Goal: Find specific page/section: Find specific page/section

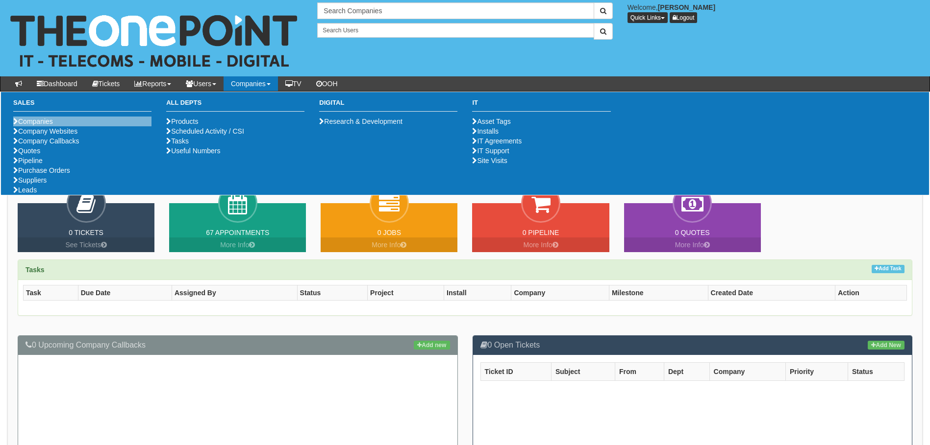
click at [73, 121] on li "Companies" at bounding box center [82, 122] width 138 height 10
click at [34, 121] on link "Companies" at bounding box center [33, 122] width 40 height 8
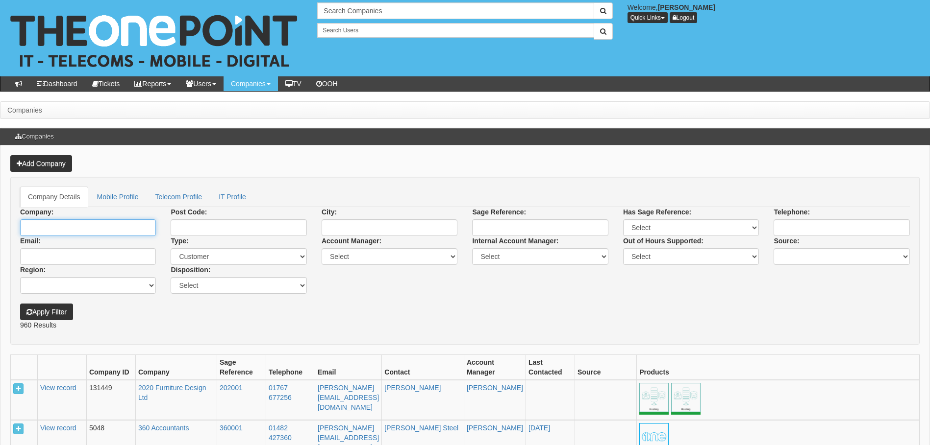
click at [144, 228] on input "Company:" at bounding box center [88, 228] width 136 height 17
click at [89, 244] on link "[PERSON_NAME]" at bounding box center [88, 244] width 134 height 14
type input "[PERSON_NAME]"
click at [55, 313] on button "Apply Filter" at bounding box center [46, 312] width 53 height 17
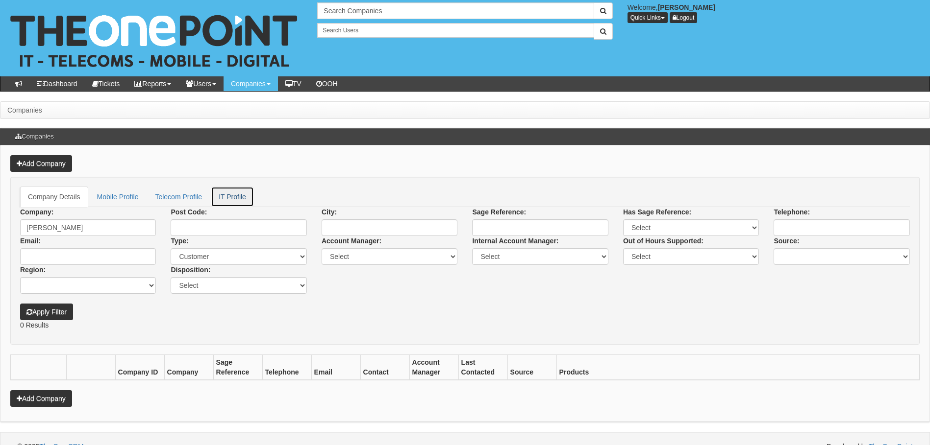
click at [230, 200] on link "IT Profile" at bounding box center [232, 197] width 43 height 21
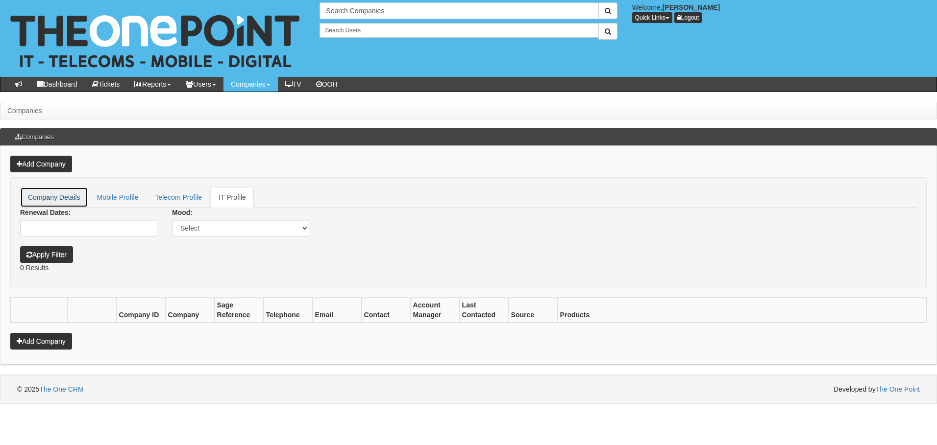
click at [61, 197] on link "Company Details" at bounding box center [54, 197] width 68 height 21
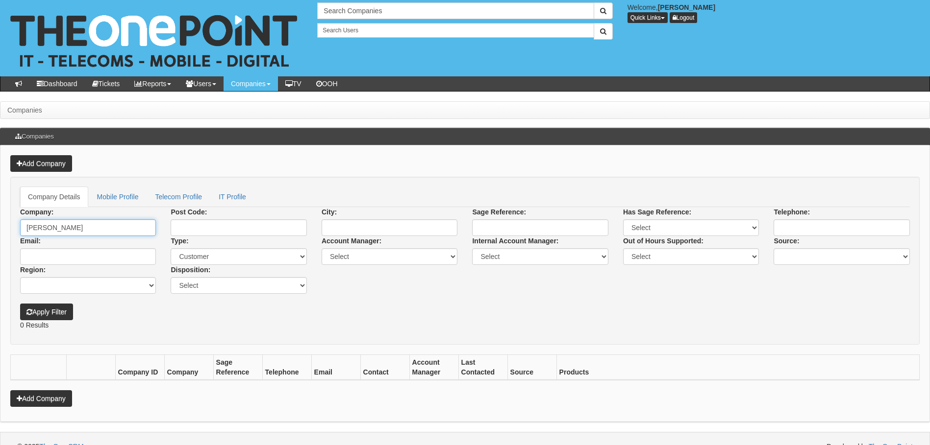
drag, startPoint x: 85, startPoint y: 232, endPoint x: 16, endPoint y: 245, distance: 70.4
click at [16, 245] on div "Company: Russell Eaton Post Code: City: Sage Reference: Has Sage Reference: Sel…" at bounding box center [465, 250] width 904 height 87
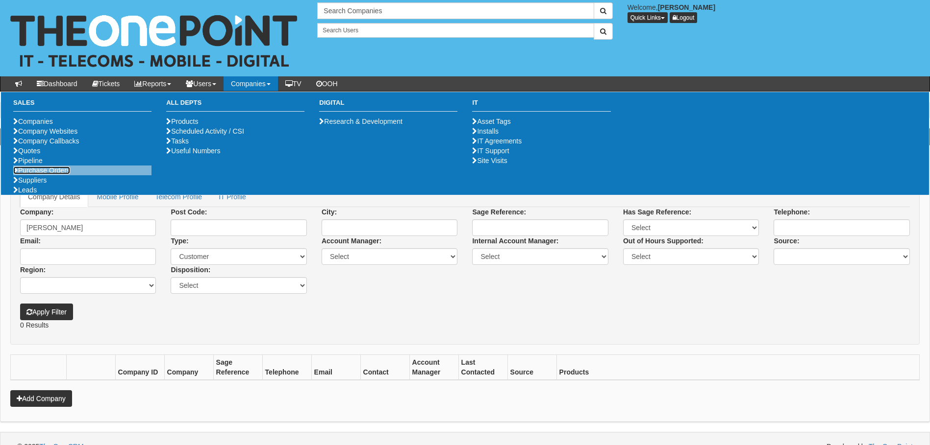
click at [19, 174] on link "Purchase Orders" at bounding box center [41, 171] width 57 height 8
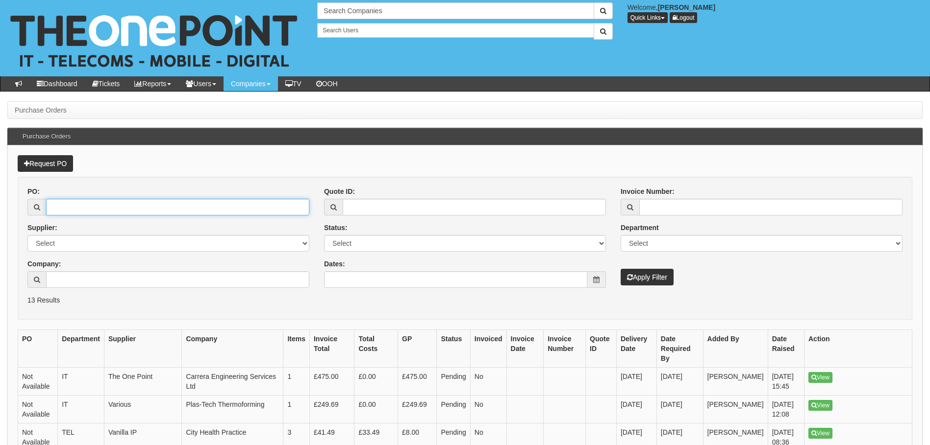
click at [65, 212] on input "PO:" at bounding box center [177, 207] width 263 height 17
paste input "19362"
type input "19362"
click at [654, 277] on button "Apply Filter" at bounding box center [646, 277] width 53 height 17
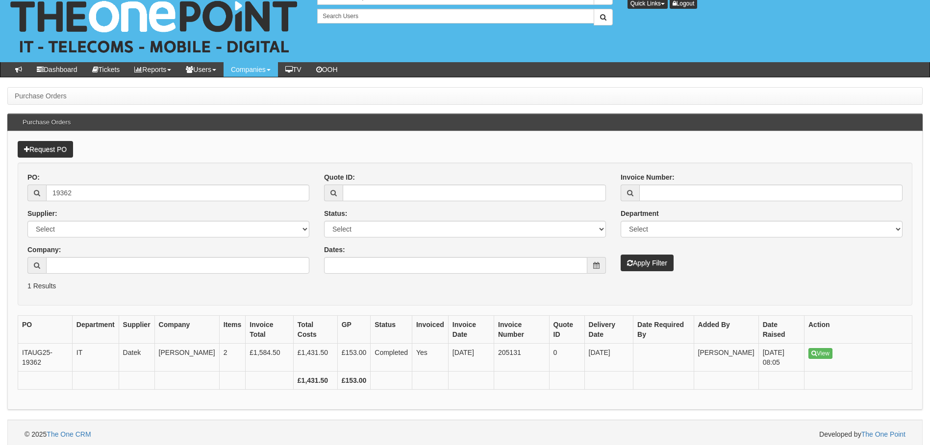
scroll to position [18, 0]
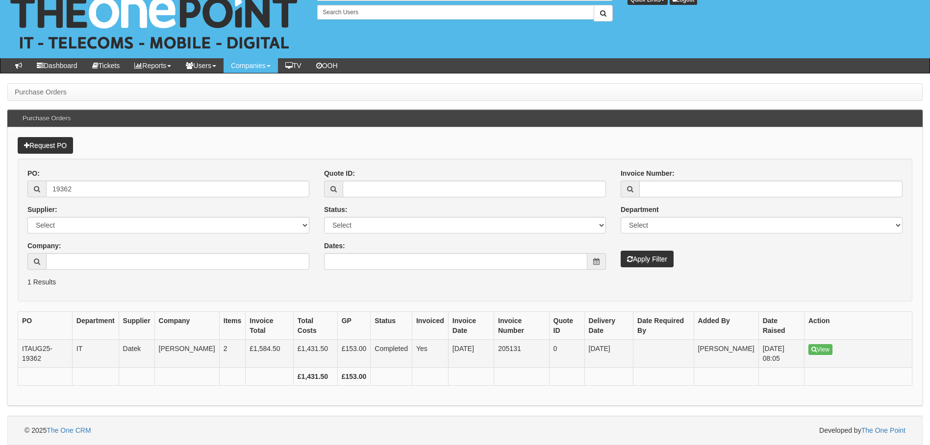
click at [824, 342] on td "View" at bounding box center [858, 354] width 108 height 28
click at [826, 352] on link "View" at bounding box center [820, 350] width 24 height 11
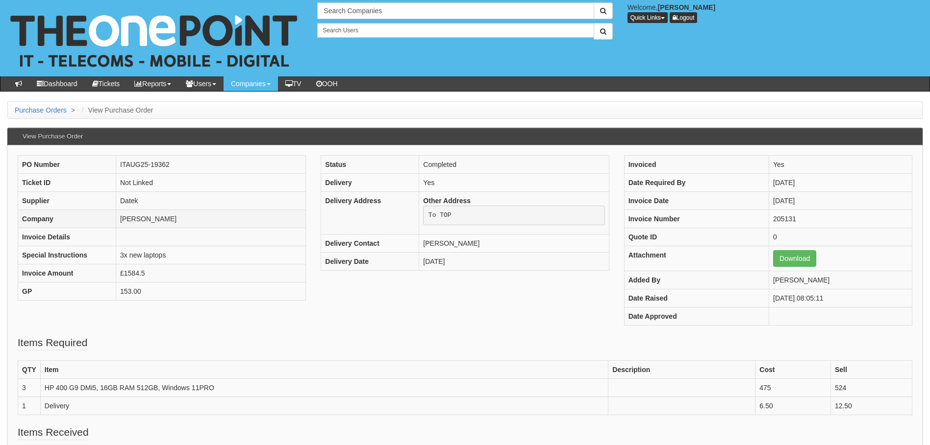
scroll to position [33, 0]
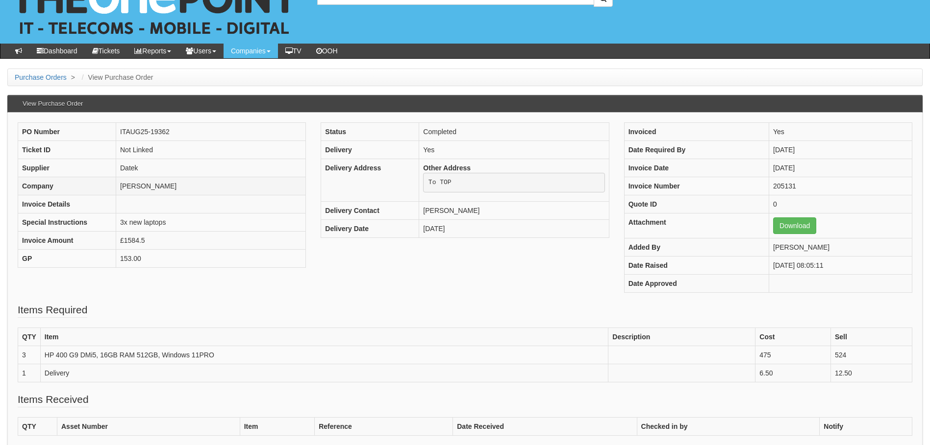
click at [148, 187] on td "[PERSON_NAME]" at bounding box center [211, 186] width 190 height 18
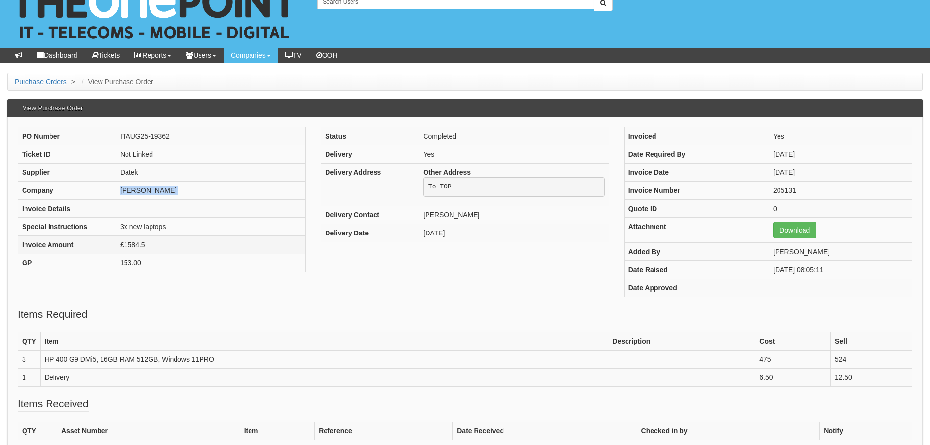
scroll to position [0, 0]
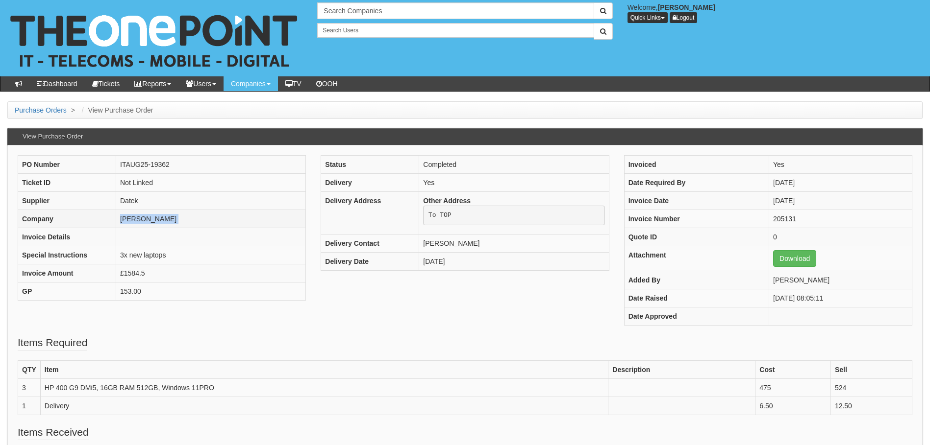
copy tbody "[PERSON_NAME]"
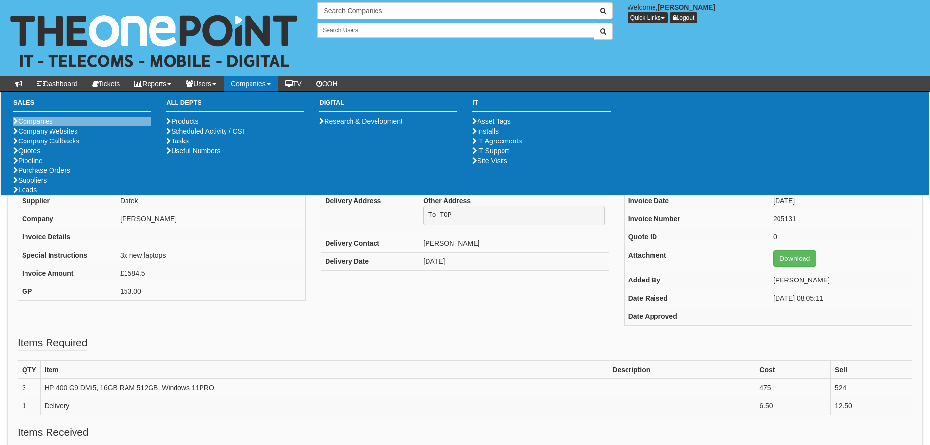
click at [84, 123] on li "Companies" at bounding box center [82, 122] width 138 height 10
click at [44, 120] on link "Companies" at bounding box center [33, 122] width 40 height 8
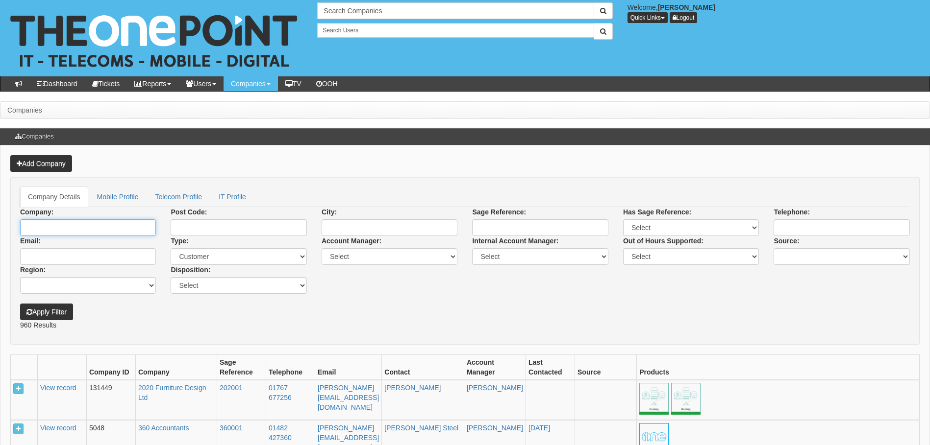
click at [74, 232] on input "Company:" at bounding box center [88, 228] width 136 height 17
paste input "[PERSON_NAME]"
type input "[PERSON_NAME]"
click at [51, 307] on div "Apply Filter" at bounding box center [88, 307] width 150 height 26
click at [51, 307] on button "Apply Filter" at bounding box center [46, 312] width 53 height 17
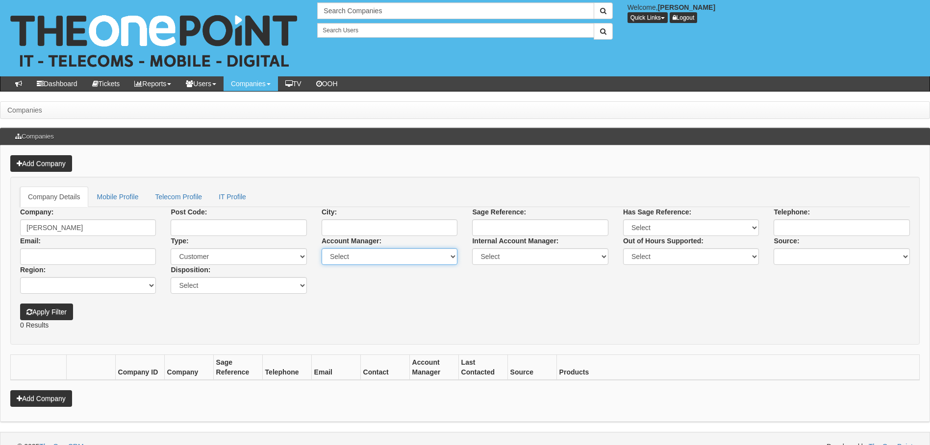
click at [427, 261] on select "Select [PERSON_NAME] [PERSON_NAME] [PERSON_NAME] [PERSON_NAME] [PERSON_NAME] [P…" at bounding box center [389, 256] width 136 height 17
click at [76, 226] on input "Russell Eaton" at bounding box center [88, 228] width 136 height 17
click at [57, 309] on button "Apply Filter" at bounding box center [46, 312] width 53 height 17
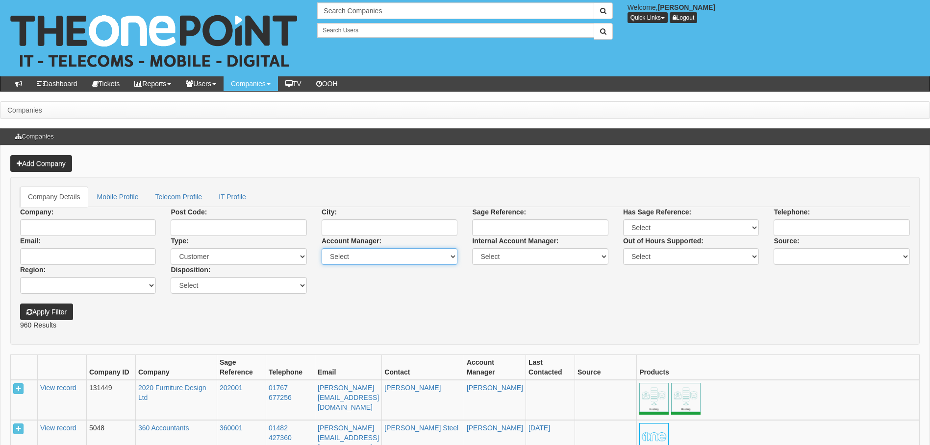
click at [356, 256] on select "Select Adis Talic Alex Ives Alex McCallum Alex McCullum Alistair Kenyon-Brodie …" at bounding box center [389, 256] width 136 height 17
select select "[PERSON_NAME]"
click at [321, 248] on select "Select Adis Talic Alex Ives Alex McCallum Alex McCullum Alistair Kenyon-Brodie …" at bounding box center [389, 256] width 136 height 17
click at [37, 308] on button "Apply Filter" at bounding box center [46, 312] width 53 height 17
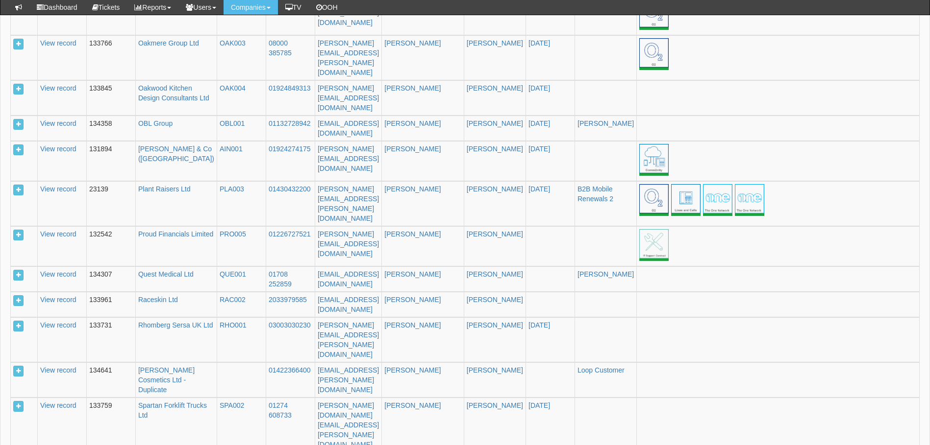
scroll to position [1457, 0]
